Goal: Task Accomplishment & Management: Complete application form

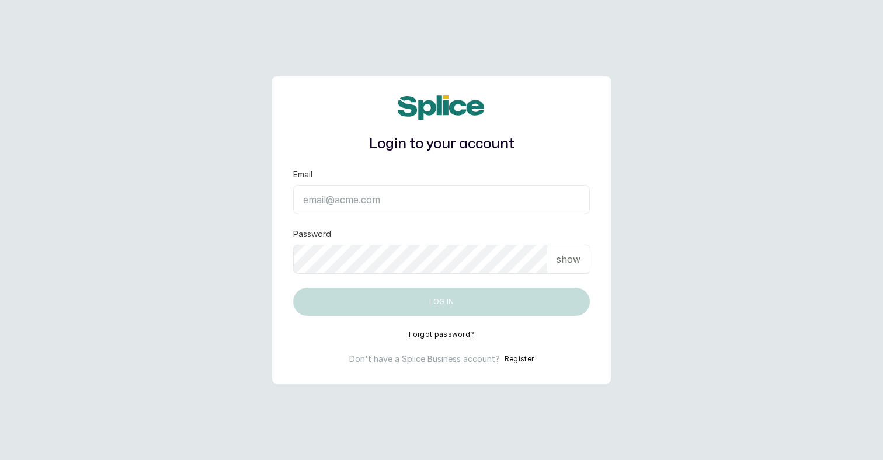
click at [524, 357] on button "Register" at bounding box center [518, 359] width 29 height 12
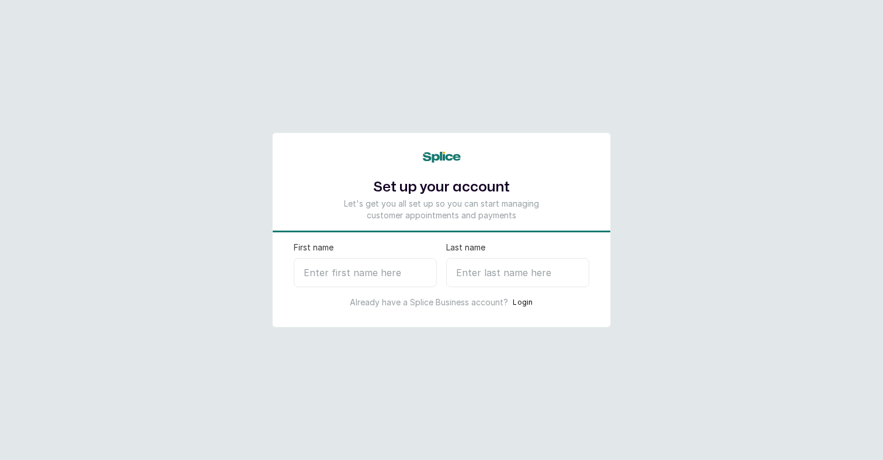
click at [353, 278] on input "First name" at bounding box center [365, 272] width 143 height 29
type input "Nkenna"
type input "A"
select select "NG"
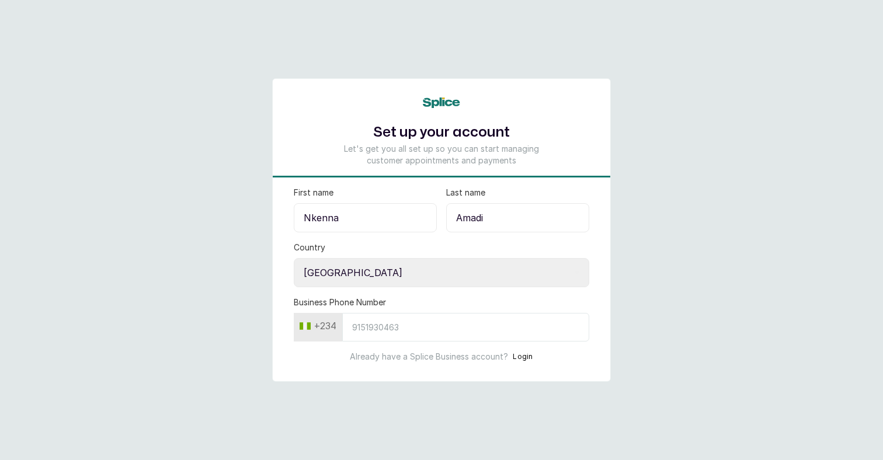
type input "Amadi"
click at [301, 327] on button "+234" at bounding box center [318, 325] width 46 height 19
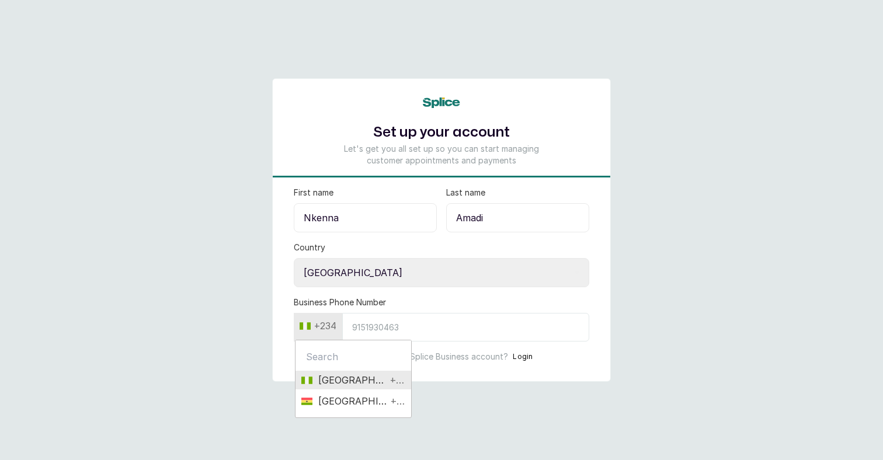
click at [346, 384] on span "[GEOGRAPHIC_DATA]" at bounding box center [349, 380] width 74 height 14
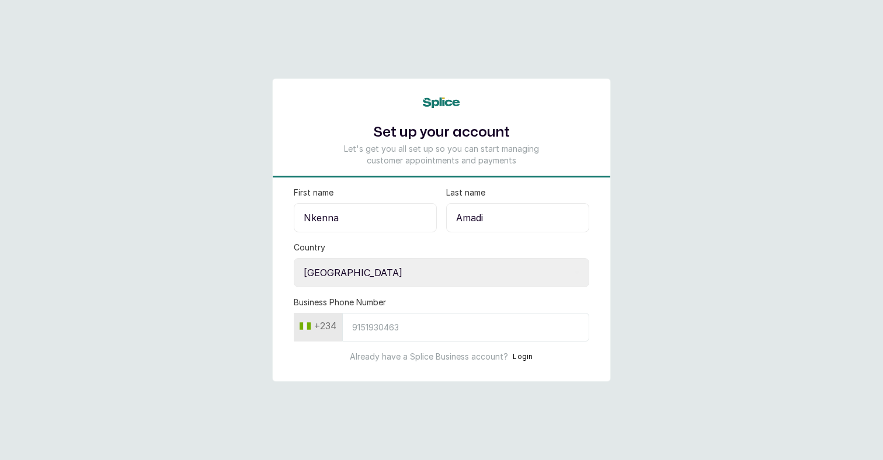
click at [361, 263] on select "Select country [GEOGRAPHIC_DATA] [GEOGRAPHIC_DATA]" at bounding box center [441, 272] width 295 height 29
click at [294, 258] on select "Select country [GEOGRAPHIC_DATA] [GEOGRAPHIC_DATA]" at bounding box center [441, 272] width 295 height 29
click at [371, 318] on input "Business Phone Number" at bounding box center [465, 327] width 247 height 29
click at [371, 331] on input "Business Phone Number" at bounding box center [465, 327] width 247 height 29
click at [692, 62] on main "Set up your account Let's get you all set up so you can start managing customer…" at bounding box center [441, 230] width 883 height 460
